Goal: Task Accomplishment & Management: Manage account settings

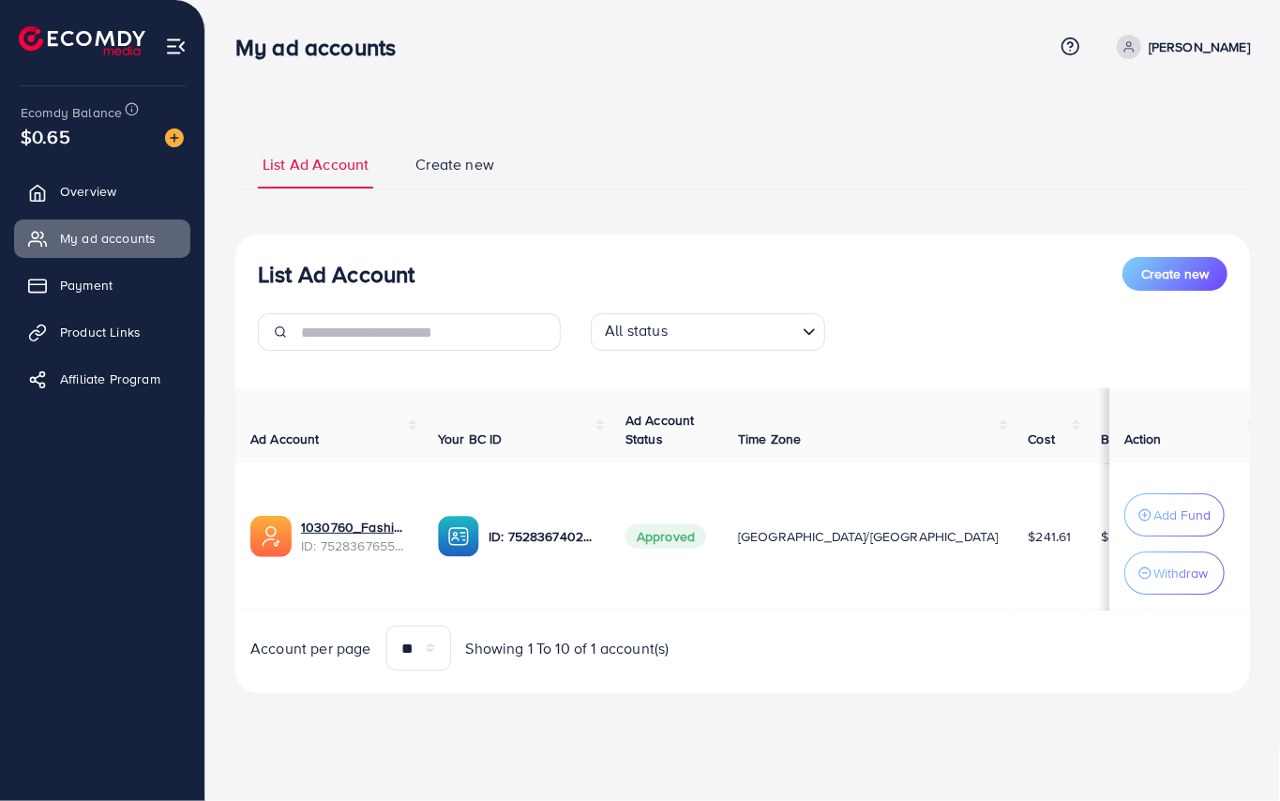
click at [171, 53] on img at bounding box center [176, 47] width 22 height 22
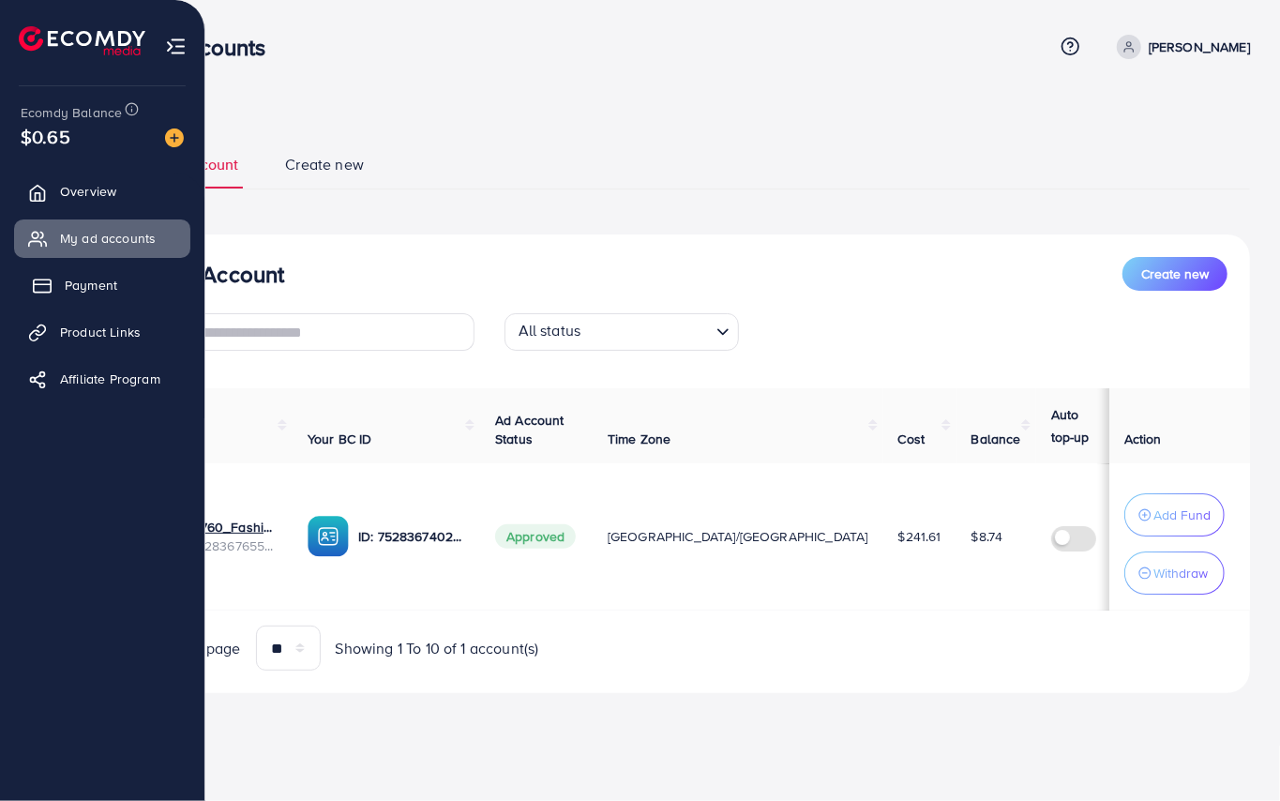
click at [95, 285] on span "Payment" at bounding box center [91, 285] width 53 height 19
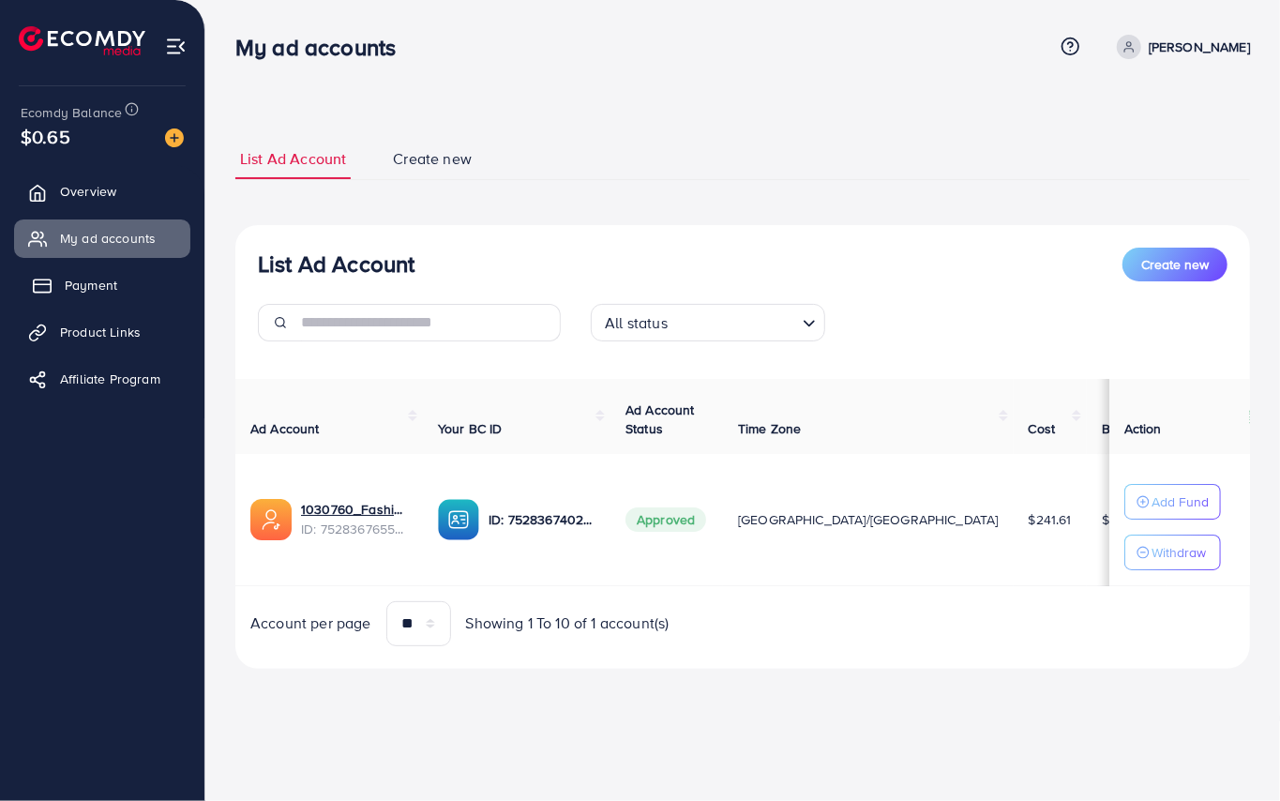
click at [53, 287] on link "Payment" at bounding box center [102, 285] width 176 height 38
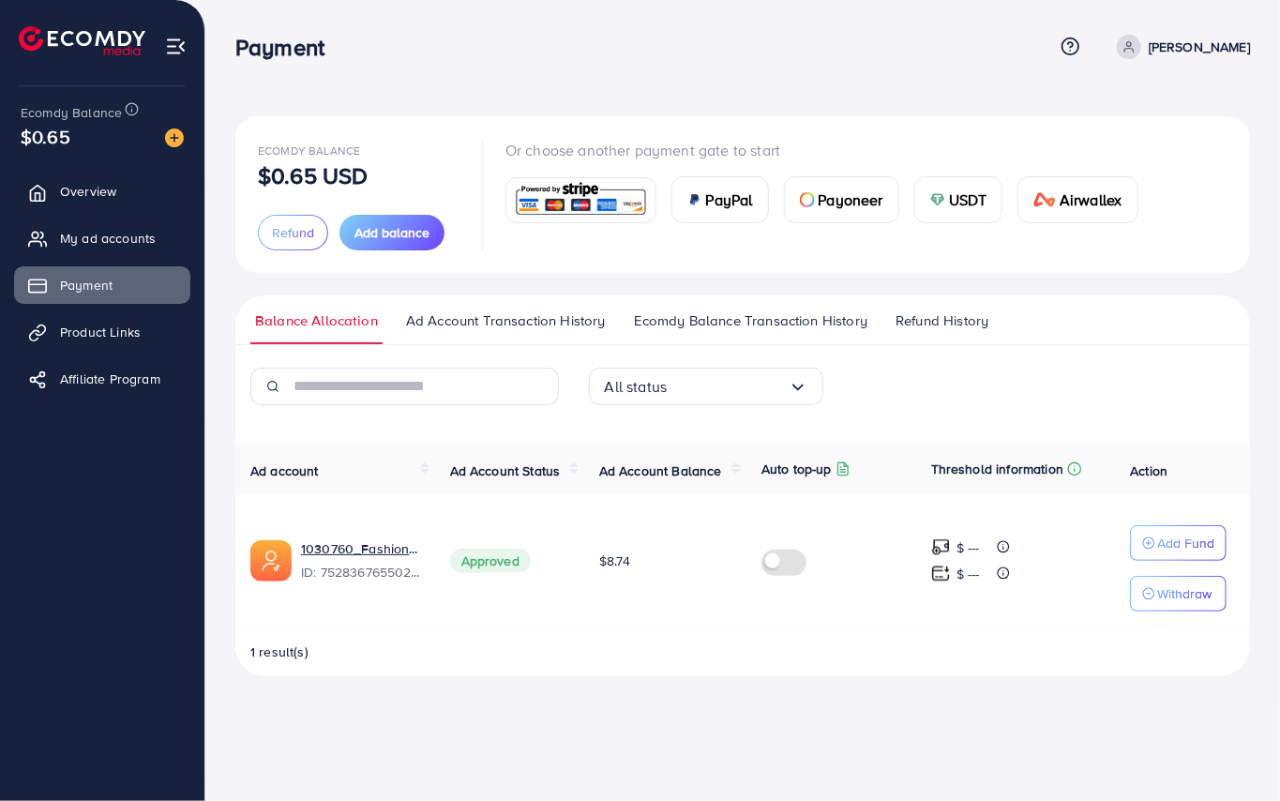
click at [553, 206] on img at bounding box center [581, 200] width 138 height 40
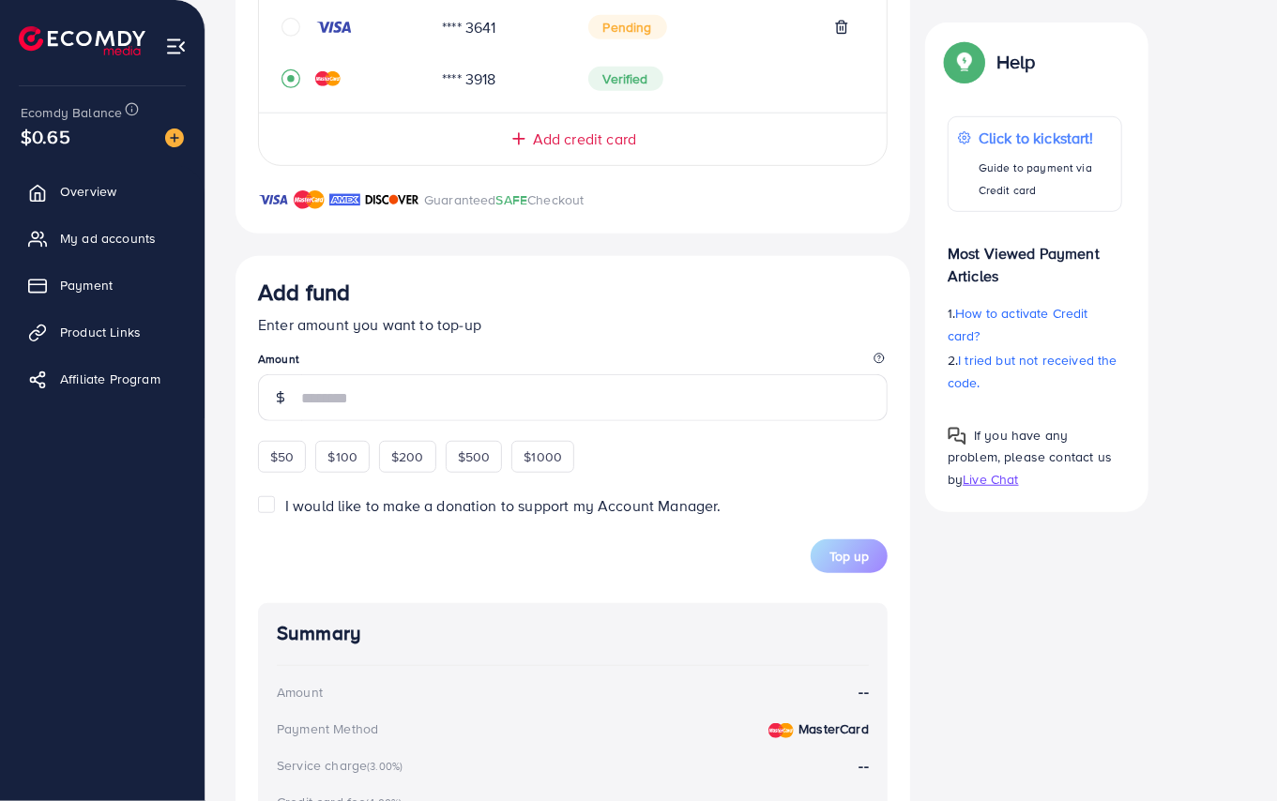
scroll to position [358, 0]
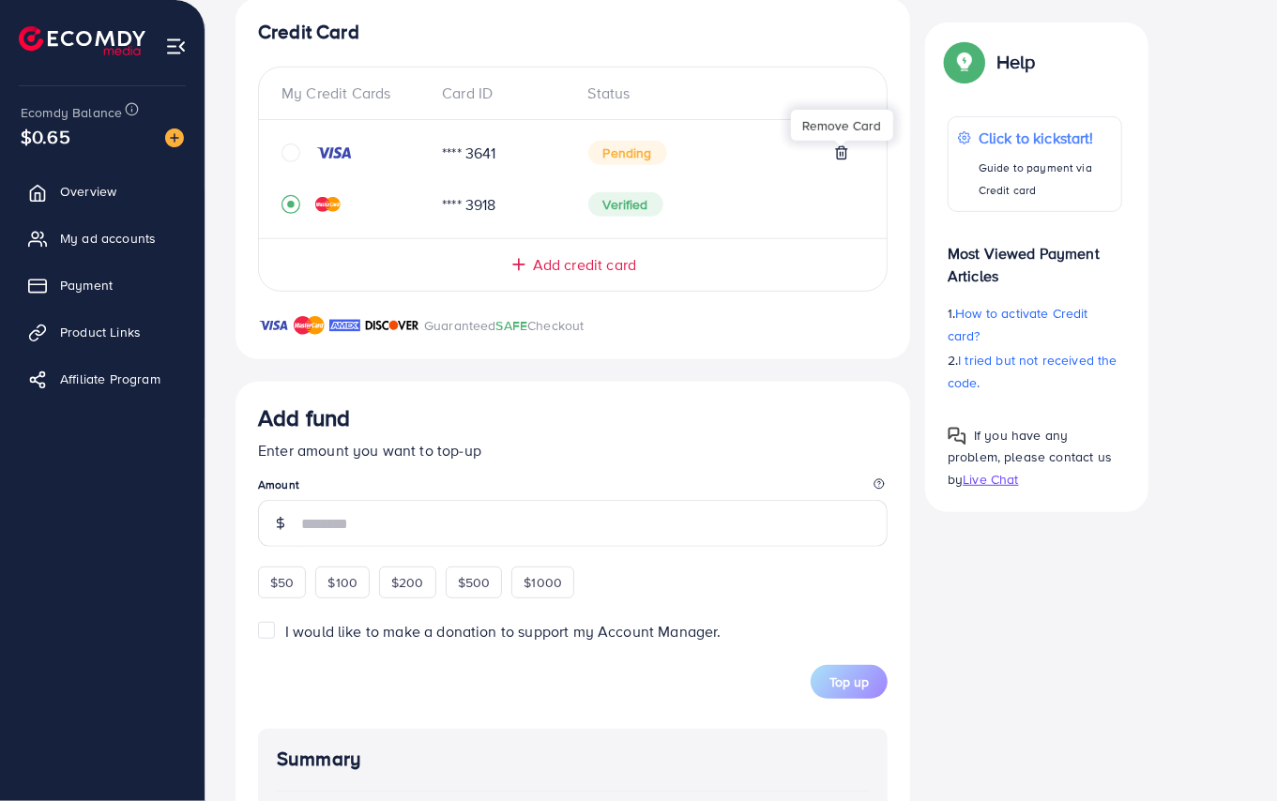
click at [841, 152] on icon at bounding box center [841, 152] width 15 height 15
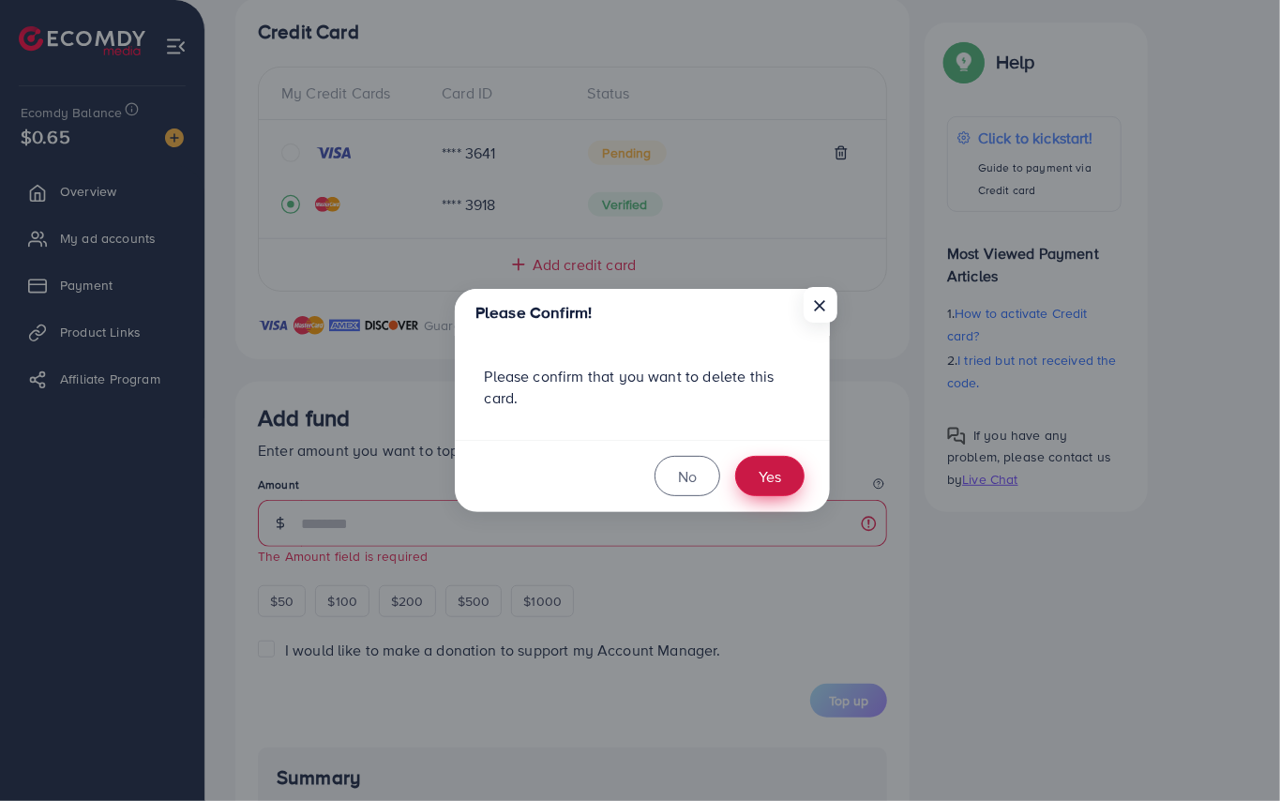
click at [786, 465] on button "Yes" at bounding box center [769, 476] width 69 height 40
